Goal: Find specific page/section: Find specific page/section

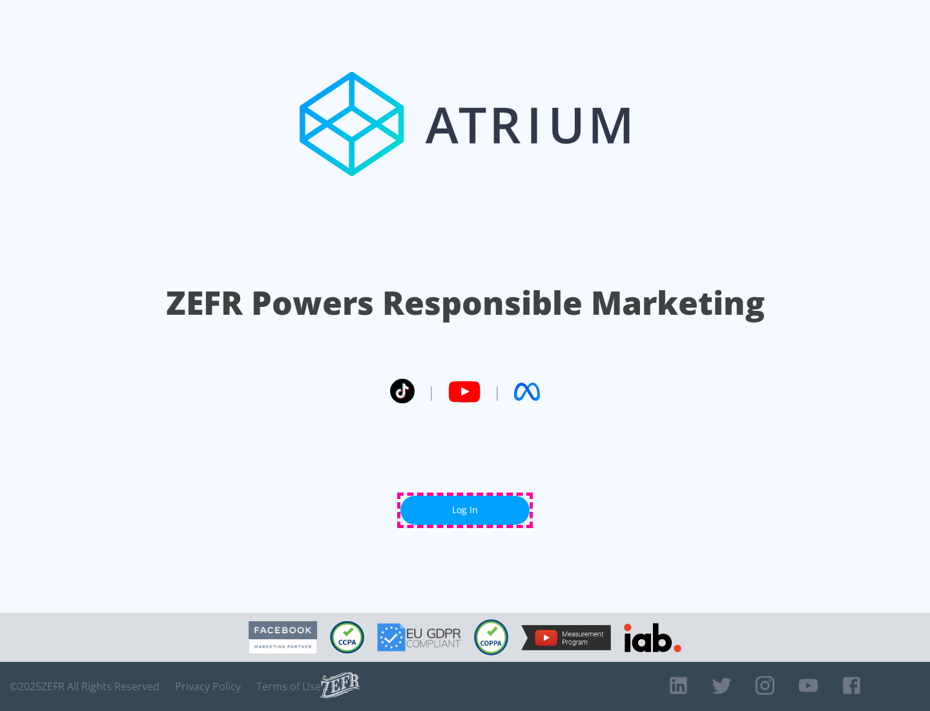
click at [465, 510] on link "Log In" at bounding box center [464, 509] width 129 height 29
